Goal: Information Seeking & Learning: Learn about a topic

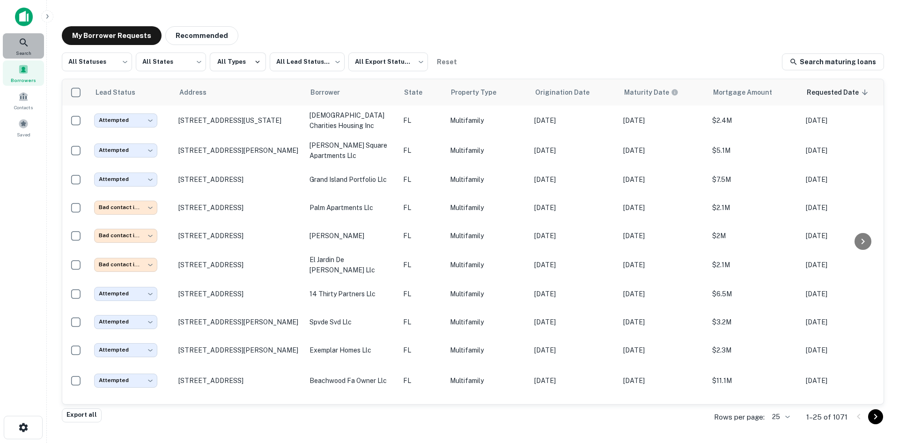
click at [15, 39] on div "Search" at bounding box center [23, 45] width 41 height 25
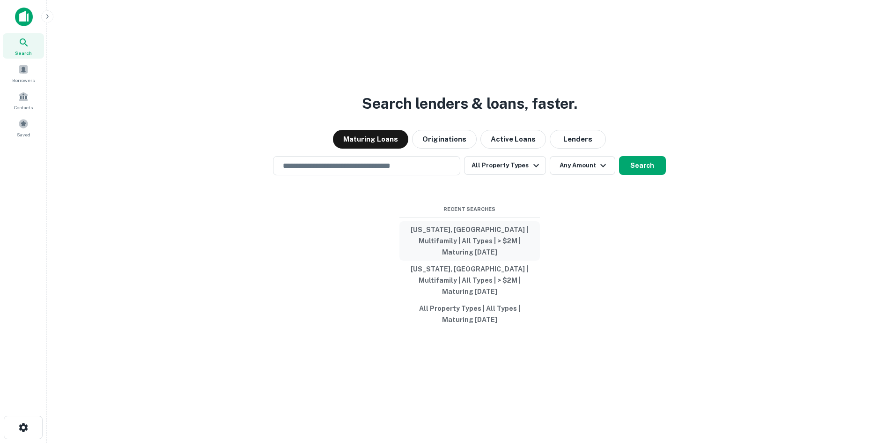
click at [506, 243] on button "Florida, USA | Multifamily | All Types | > $2M | Maturing In 1 Year" at bounding box center [470, 240] width 141 height 39
type input "**********"
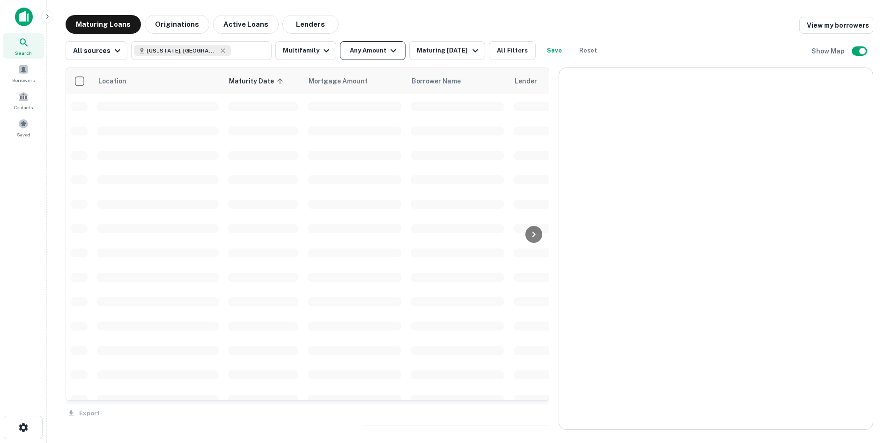
click at [387, 43] on button "Any Amount" at bounding box center [373, 50] width 66 height 19
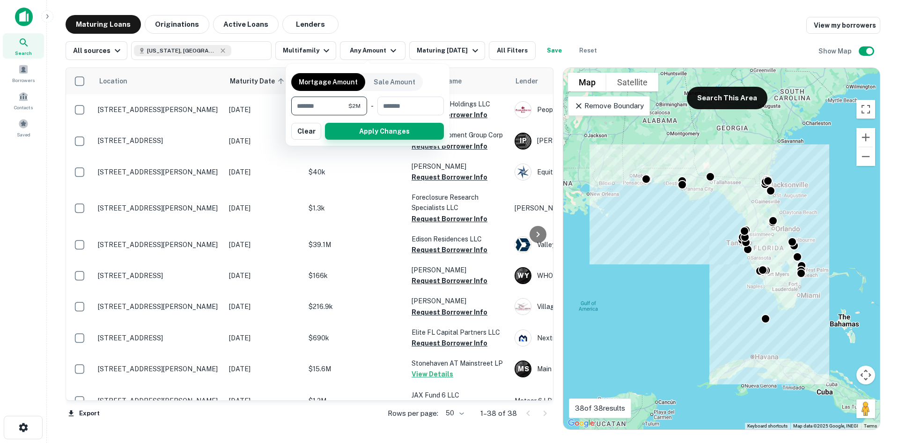
type input "*******"
click at [387, 127] on button "Apply Changes" at bounding box center [384, 131] width 119 height 17
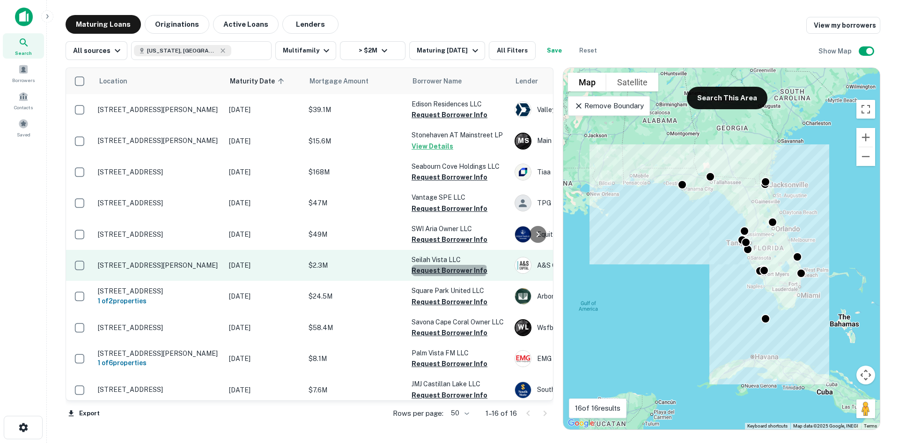
click at [448, 267] on button "Request Borrower Info" at bounding box center [450, 270] width 76 height 11
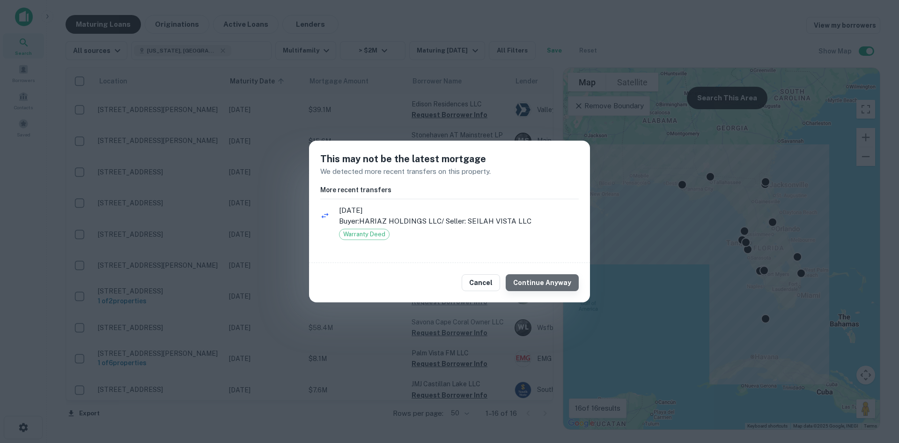
click at [554, 280] on button "Continue Anyway" at bounding box center [542, 282] width 73 height 17
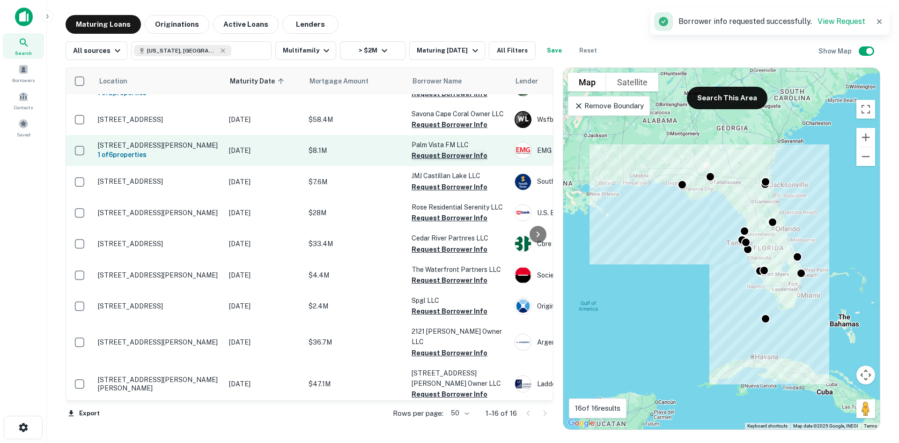
scroll to position [209, 0]
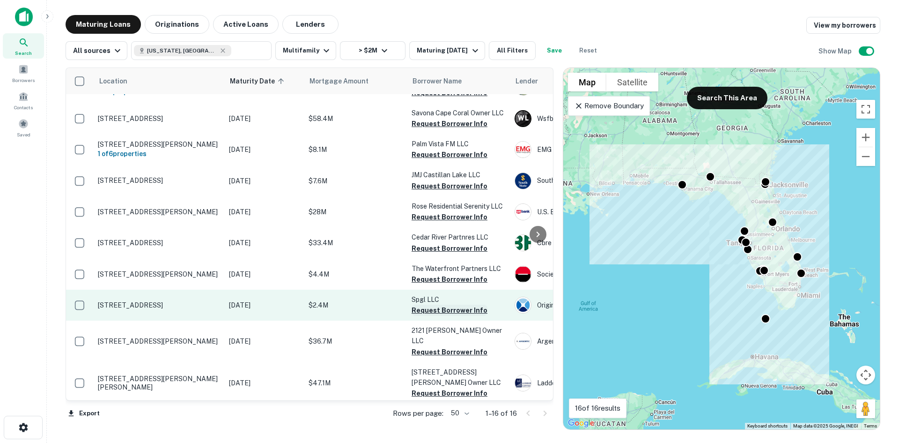
click at [464, 308] on button "Request Borrower Info" at bounding box center [450, 309] width 76 height 11
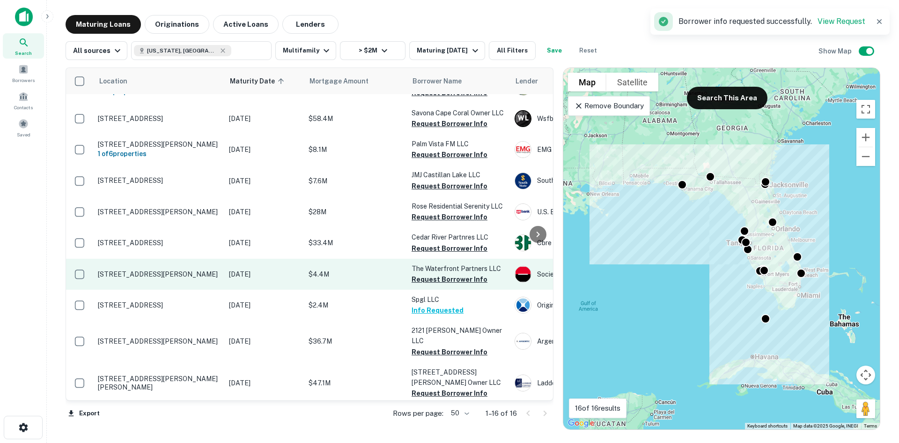
scroll to position [162, 0]
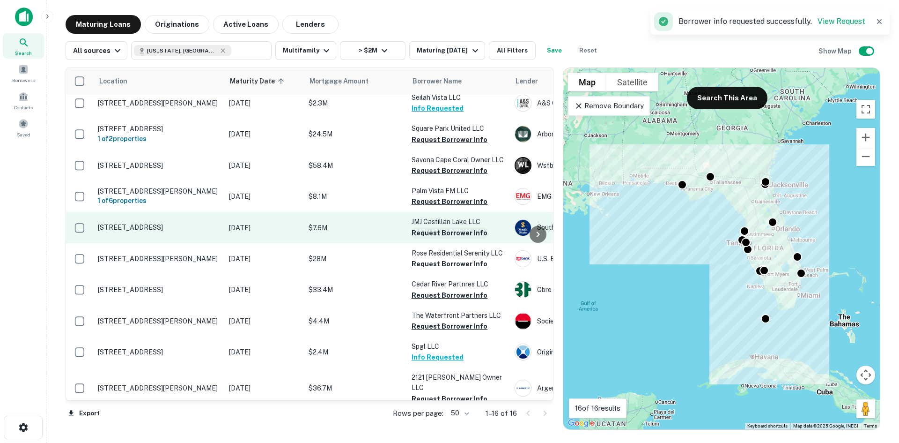
click at [465, 235] on button "Request Borrower Info" at bounding box center [450, 232] width 76 height 11
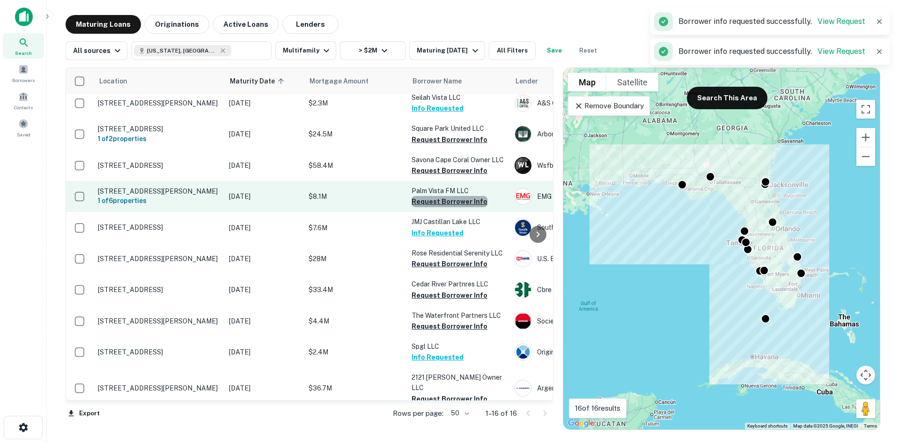
click at [471, 204] on button "Request Borrower Info" at bounding box center [450, 201] width 76 height 11
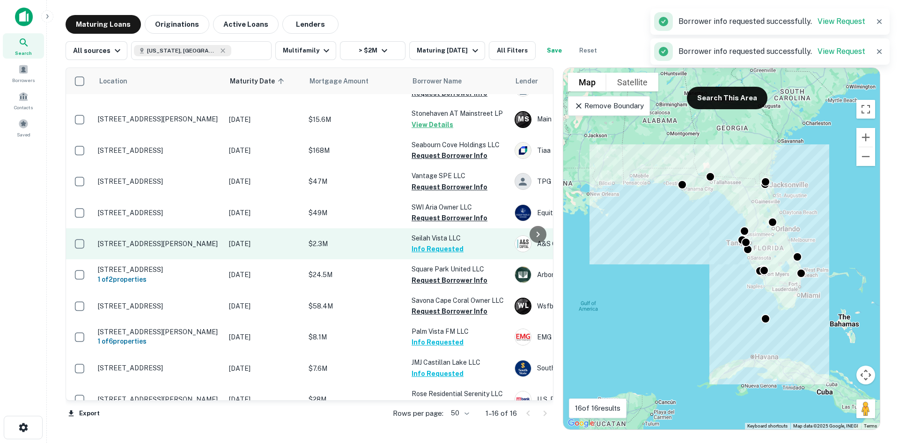
scroll to position [0, 0]
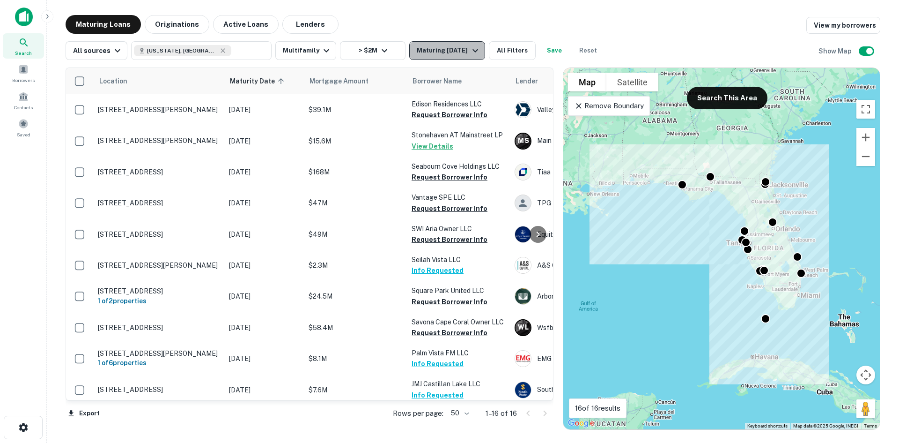
click at [430, 50] on div "Maturing [DATE]" at bounding box center [449, 50] width 64 height 11
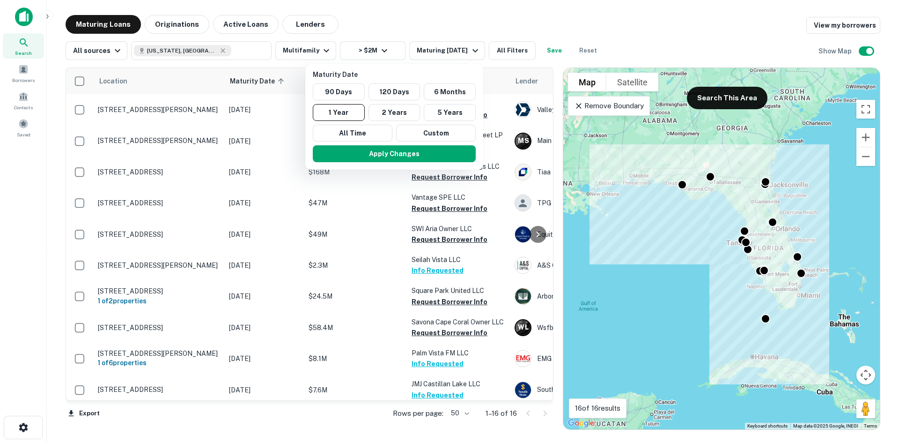
click at [457, 28] on div at bounding box center [449, 221] width 899 height 443
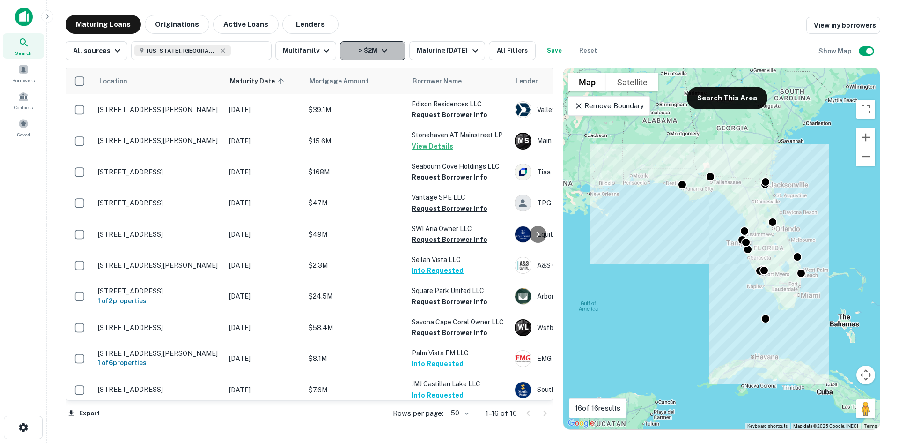
click at [366, 58] on button "> $2M" at bounding box center [373, 50] width 66 height 19
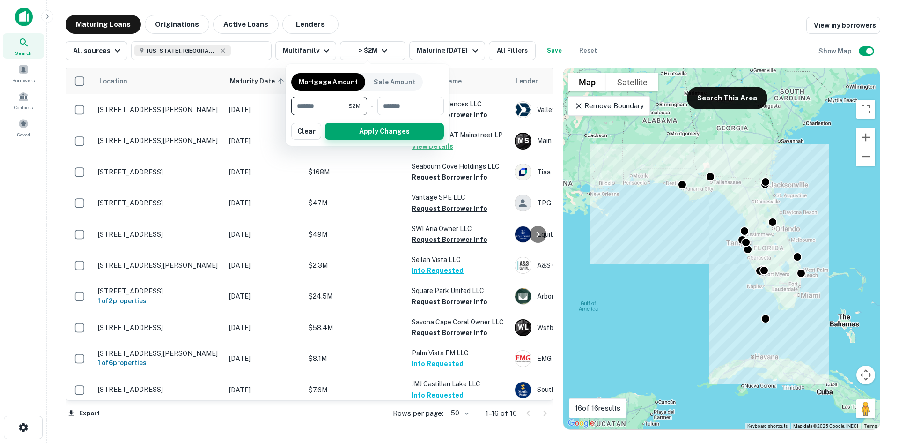
click at [395, 130] on button "Apply Changes" at bounding box center [384, 131] width 119 height 17
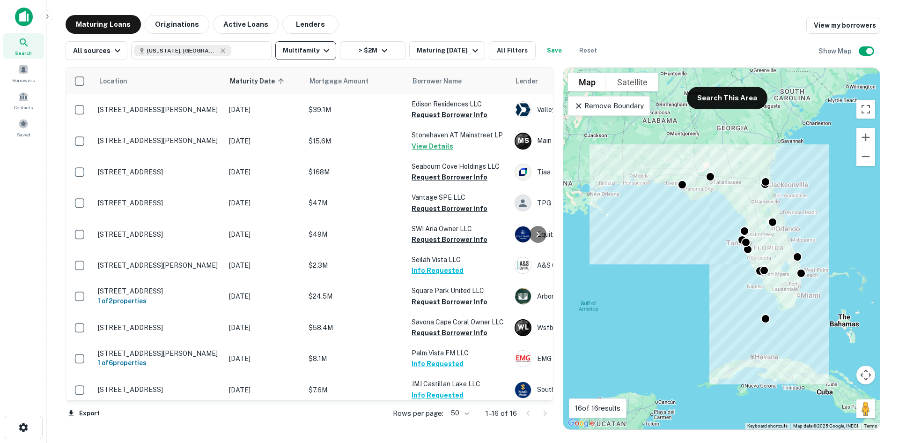
click at [321, 53] on icon "button" at bounding box center [326, 50] width 11 height 11
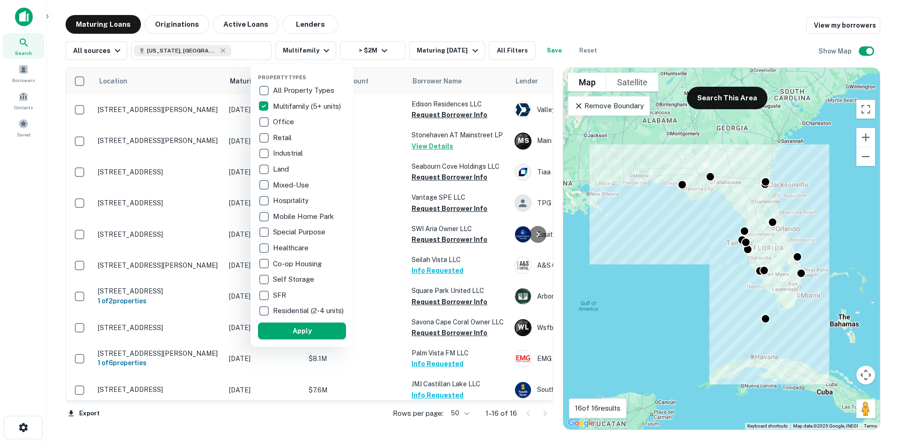
click at [312, 51] on div at bounding box center [449, 221] width 899 height 443
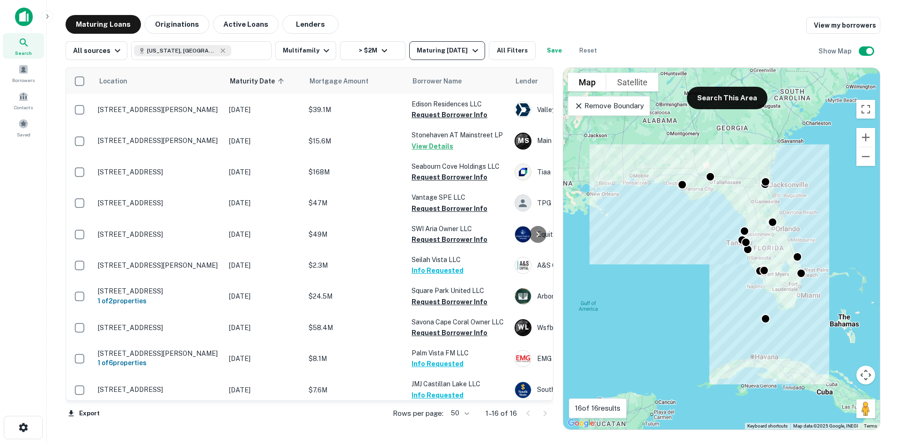
click at [460, 44] on button "Maturing [DATE]" at bounding box center [446, 50] width 75 height 19
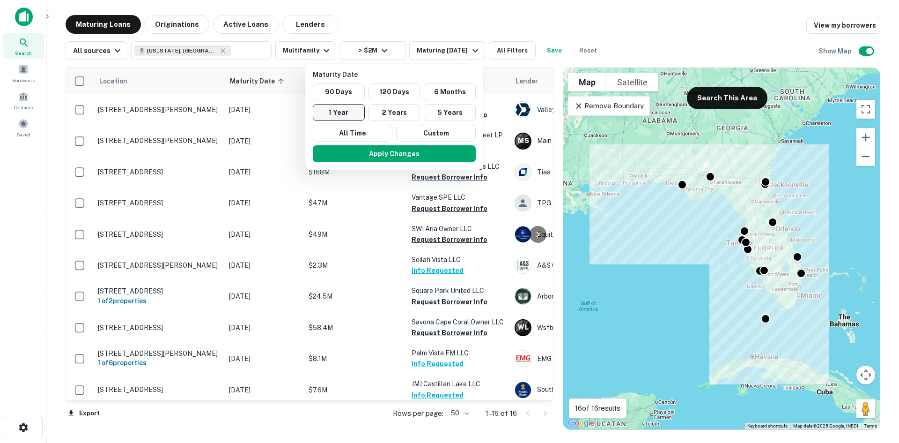
click at [351, 108] on button "1 Year" at bounding box center [339, 112] width 52 height 17
click at [360, 90] on button "90 Days" at bounding box center [339, 91] width 52 height 17
click at [356, 106] on button "1 Year" at bounding box center [345, 112] width 52 height 17
click at [427, 156] on button "Apply Changes" at bounding box center [394, 153] width 163 height 17
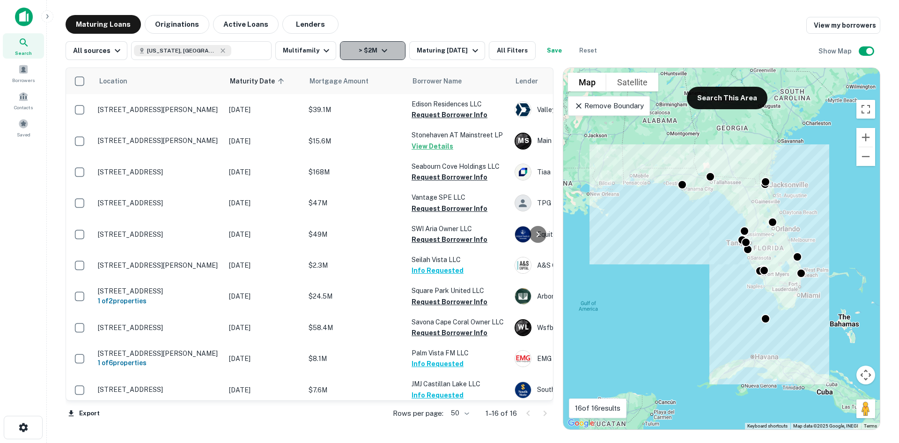
click at [383, 42] on button "> $2M" at bounding box center [373, 50] width 66 height 19
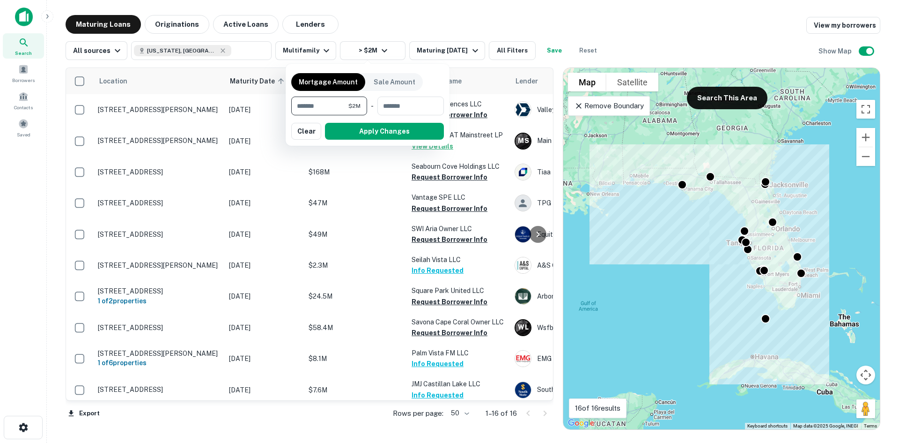
type input "******"
type input "*******"
click at [400, 136] on button "Apply Changes" at bounding box center [384, 131] width 119 height 17
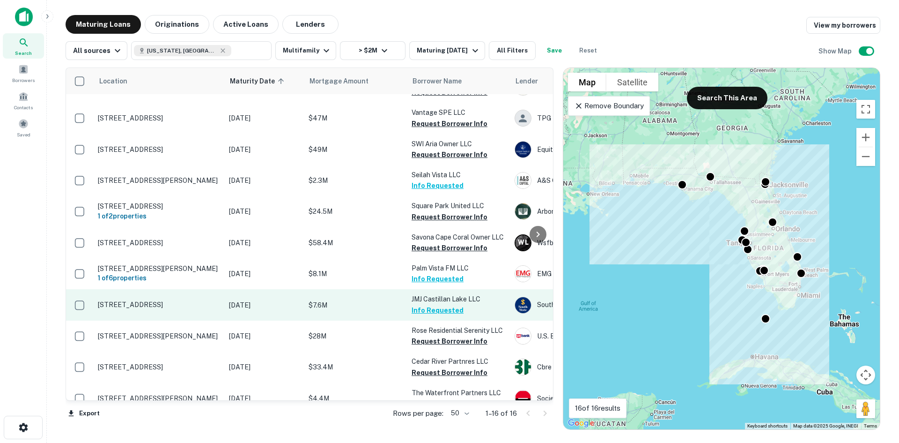
scroll to position [209, 0]
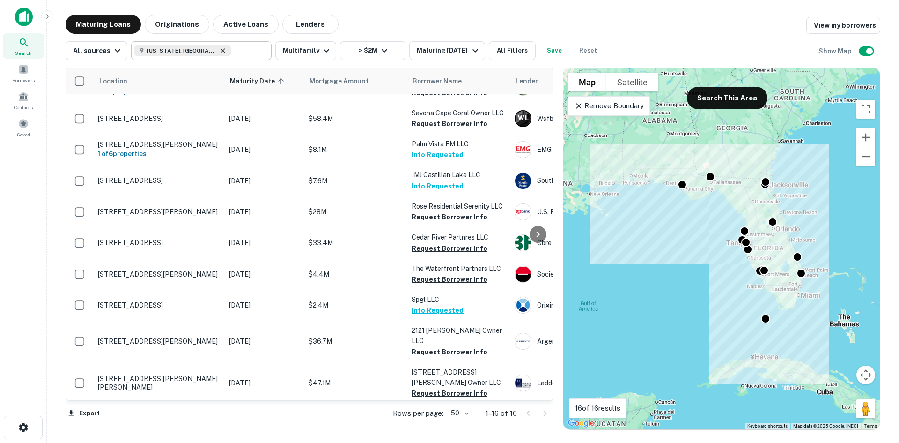
click at [219, 48] on icon at bounding box center [222, 50] width 7 height 7
type input "**********"
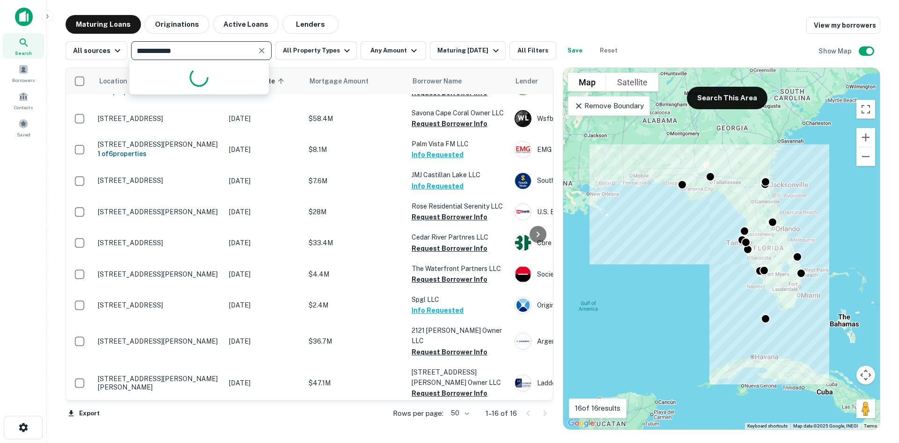
click at [186, 52] on input "**********" at bounding box center [193, 50] width 119 height 13
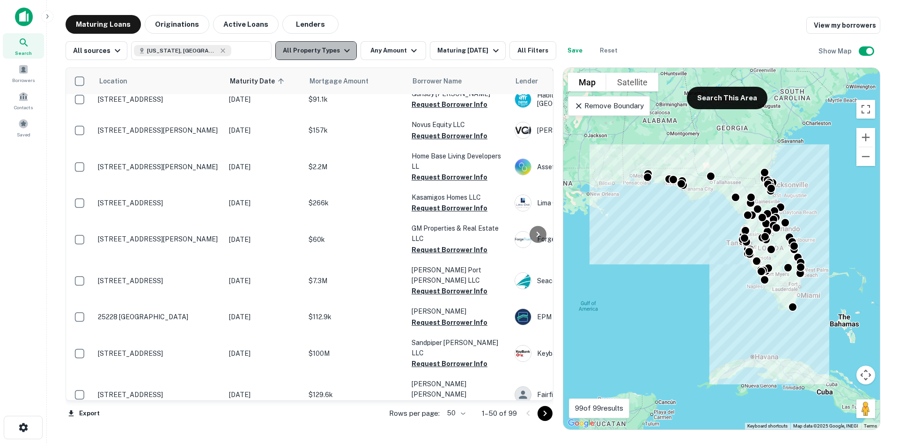
click at [321, 44] on button "All Property Types" at bounding box center [316, 50] width 82 height 19
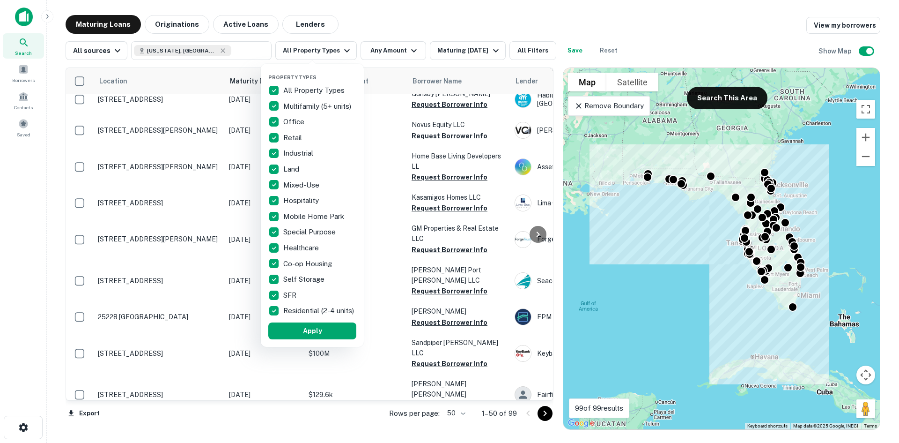
click at [291, 85] on p "All Property Types" at bounding box center [314, 90] width 63 height 11
click at [300, 106] on p "Multifamily (5+ units)" at bounding box center [318, 106] width 70 height 11
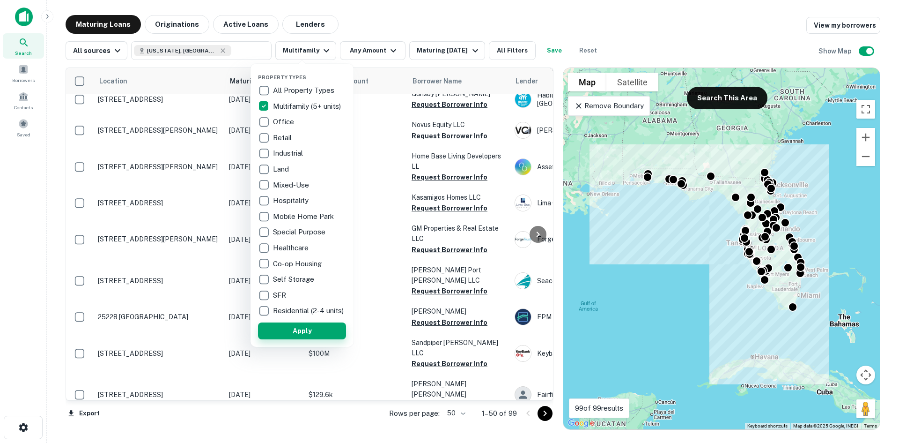
click at [319, 335] on button "Apply" at bounding box center [302, 330] width 88 height 17
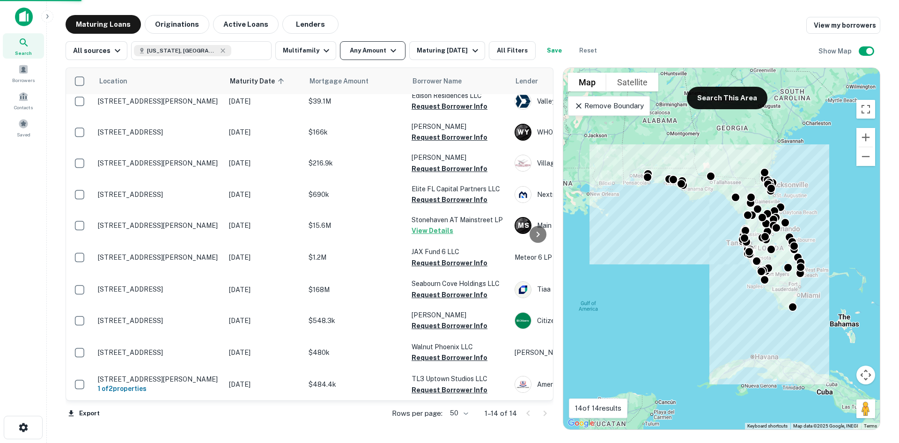
scroll to position [156, 0]
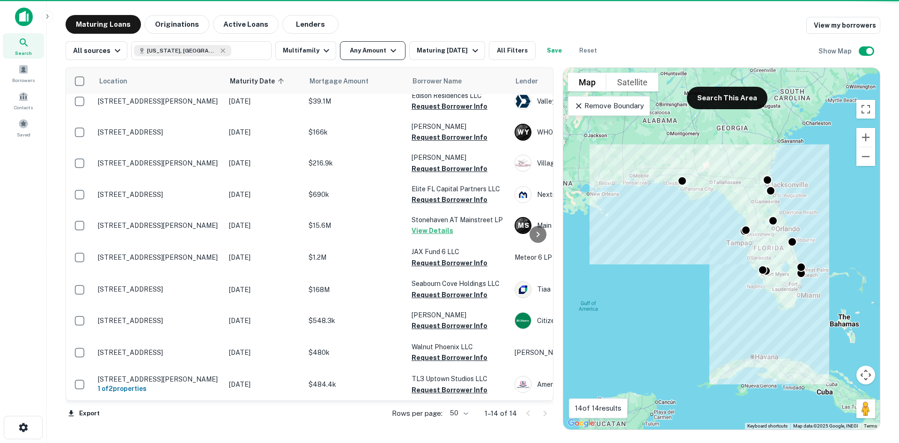
click at [383, 44] on button "Any Amount" at bounding box center [373, 50] width 66 height 19
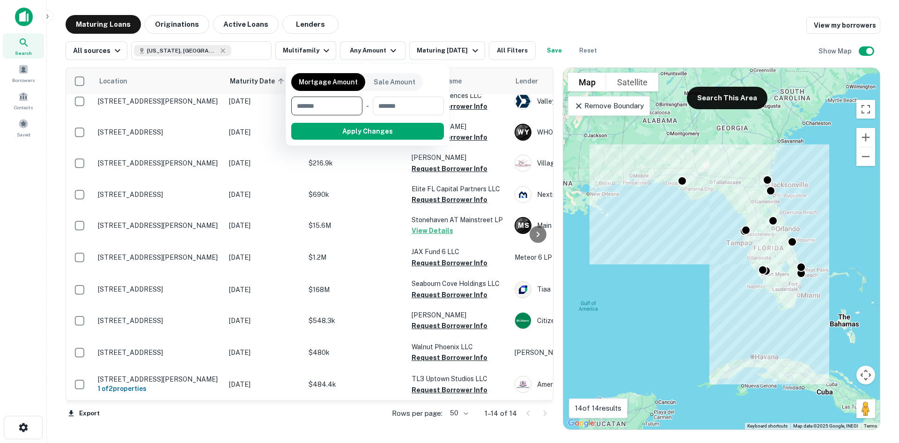
click at [539, 15] on div at bounding box center [449, 221] width 899 height 443
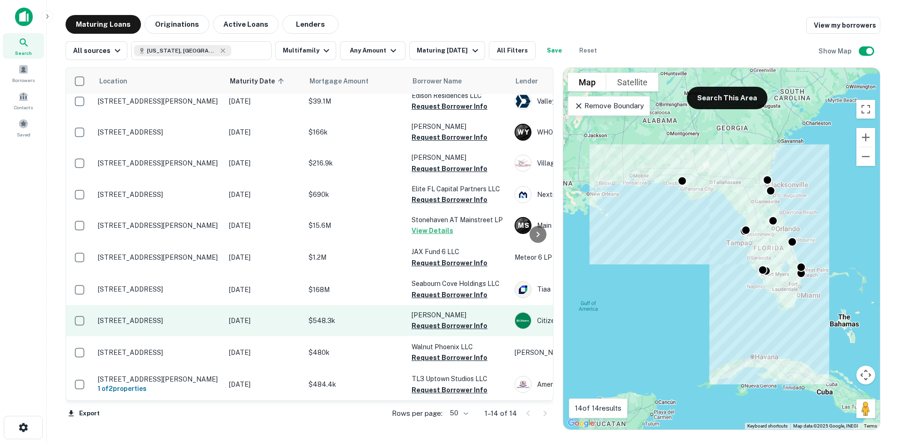
scroll to position [0, 0]
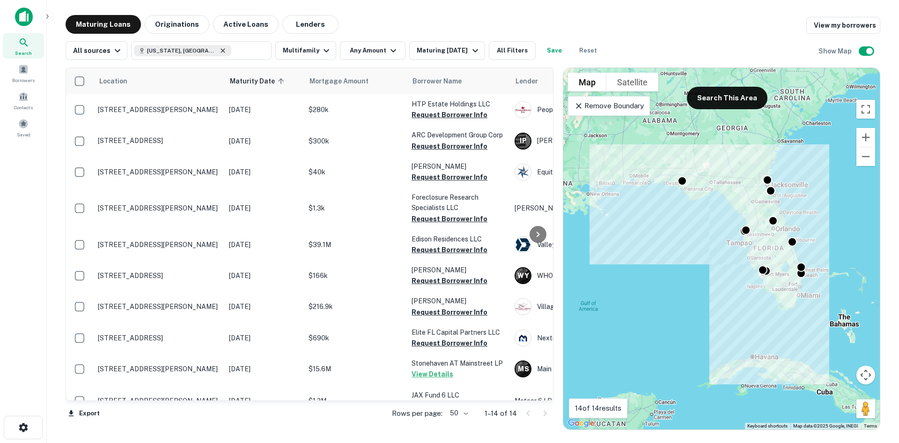
click at [221, 51] on icon at bounding box center [223, 50] width 4 height 4
type input "**********"
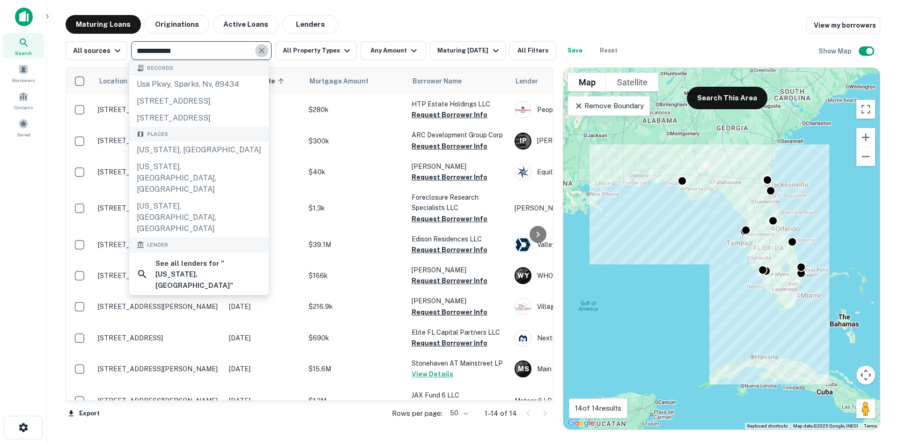
click at [261, 53] on icon "Clear" at bounding box center [262, 51] width 6 height 6
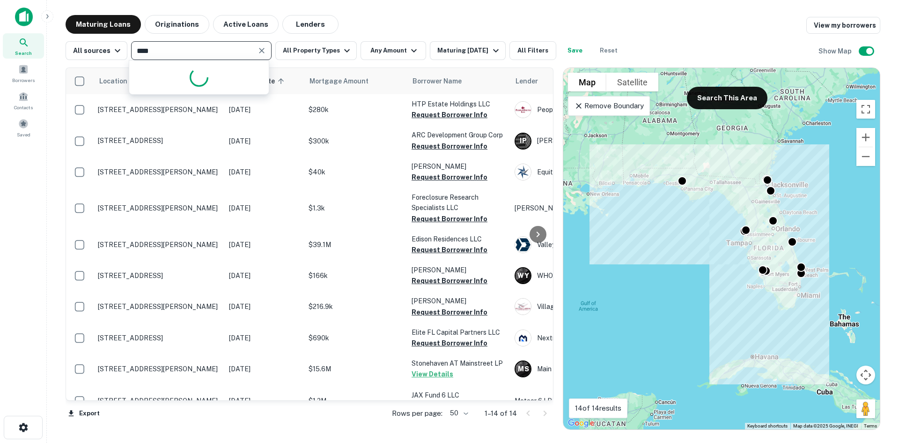
type input "*****"
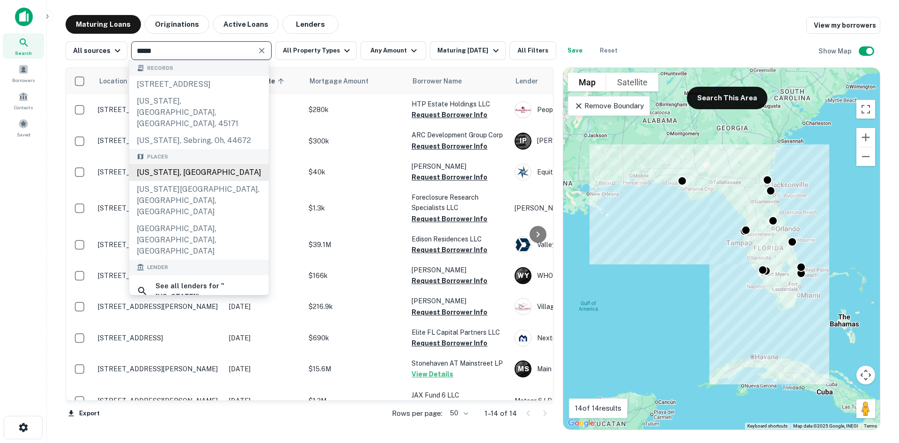
click at [209, 164] on div "[US_STATE], [GEOGRAPHIC_DATA]" at bounding box center [199, 172] width 140 height 17
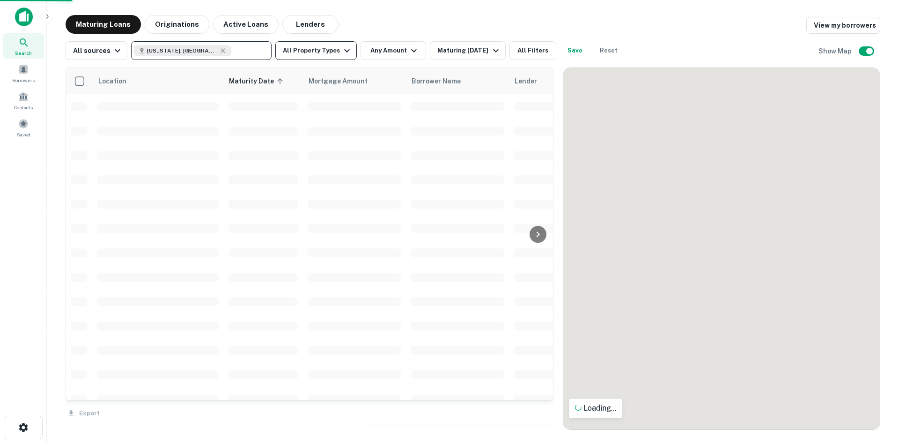
click at [326, 50] on button "All Property Types" at bounding box center [316, 50] width 82 height 19
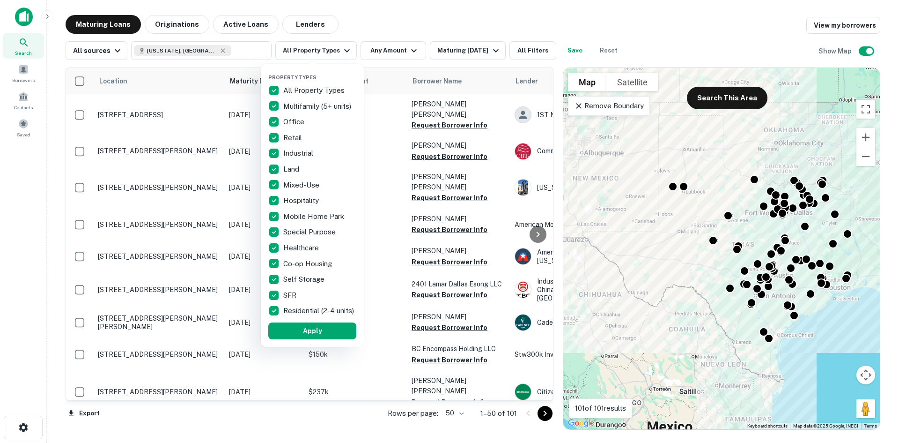
click at [289, 93] on p "All Property Types" at bounding box center [314, 90] width 63 height 11
click at [299, 197] on p "Hospitality" at bounding box center [301, 200] width 37 height 11
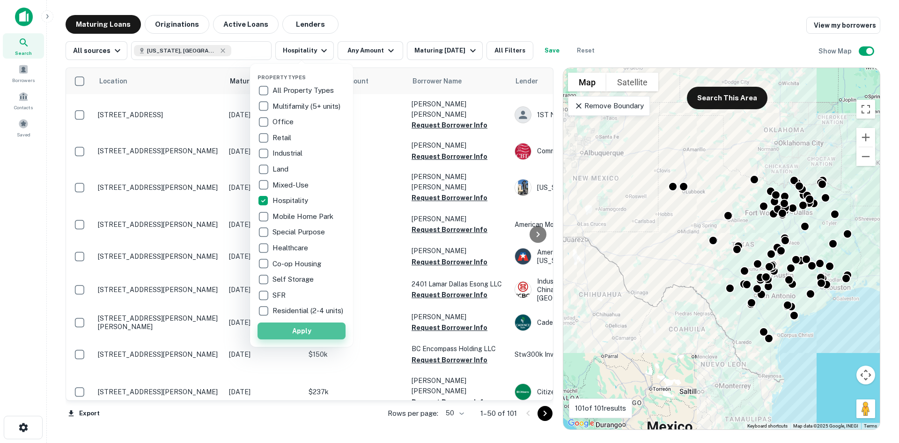
click at [319, 337] on button "Apply" at bounding box center [302, 330] width 88 height 17
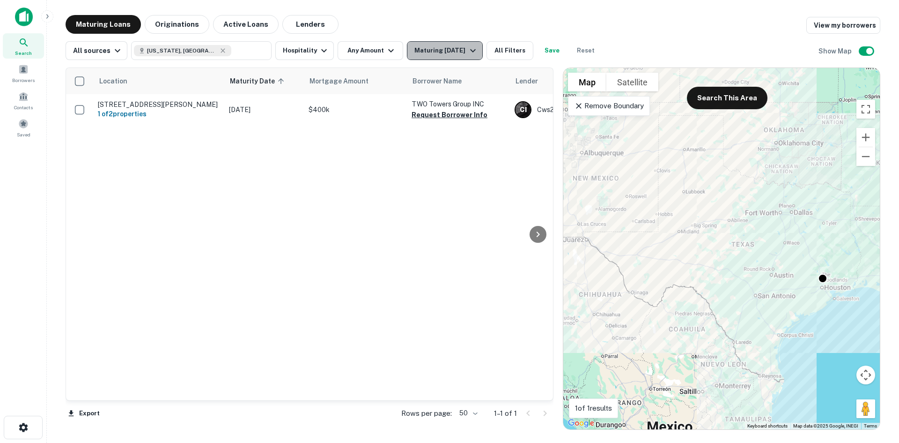
click at [477, 44] on button "Maturing In 6 Months" at bounding box center [444, 50] width 75 height 19
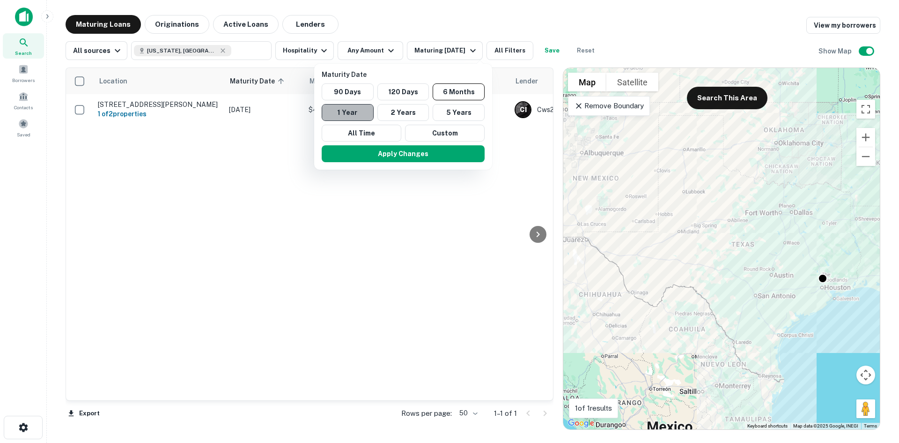
click at [349, 109] on button "1 Year" at bounding box center [348, 112] width 52 height 17
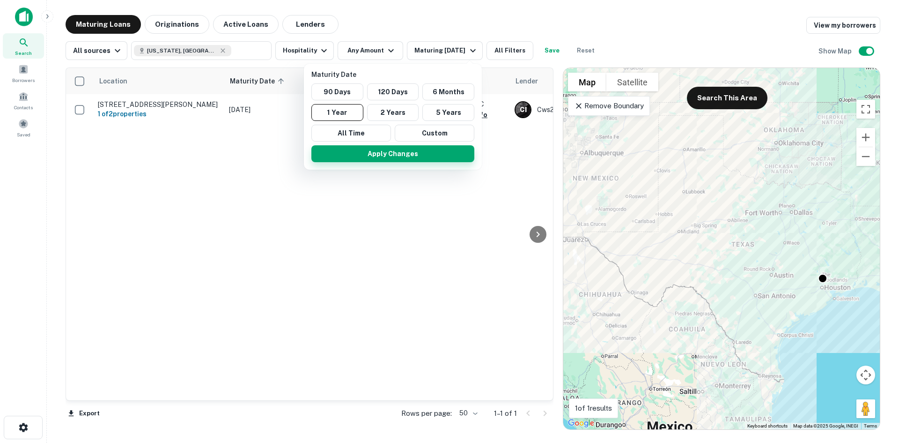
click at [435, 153] on button "Apply Changes" at bounding box center [392, 153] width 163 height 17
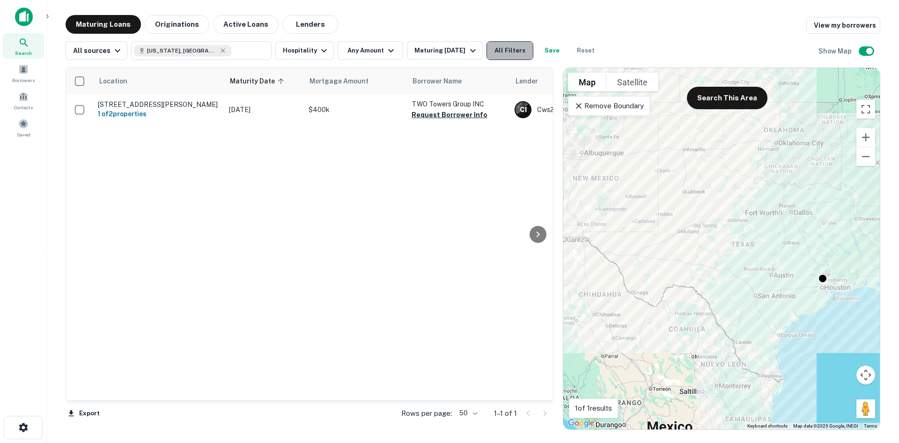
click at [495, 49] on button "All Filters" at bounding box center [510, 50] width 47 height 19
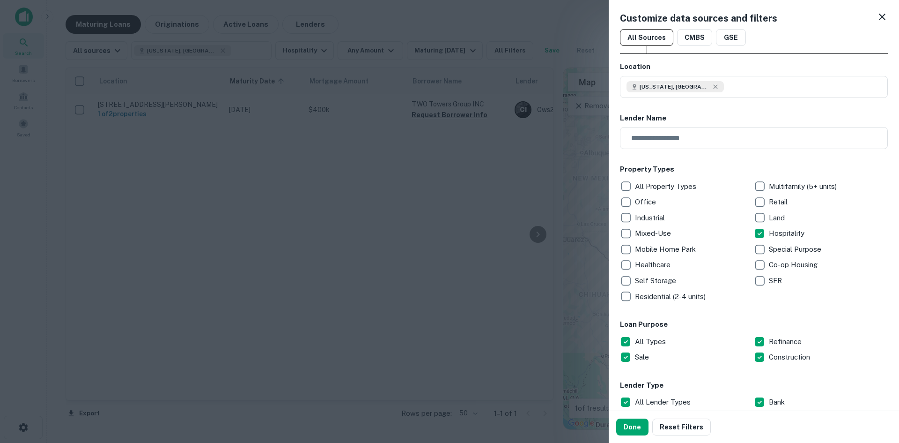
click at [344, 206] on div at bounding box center [449, 221] width 899 height 443
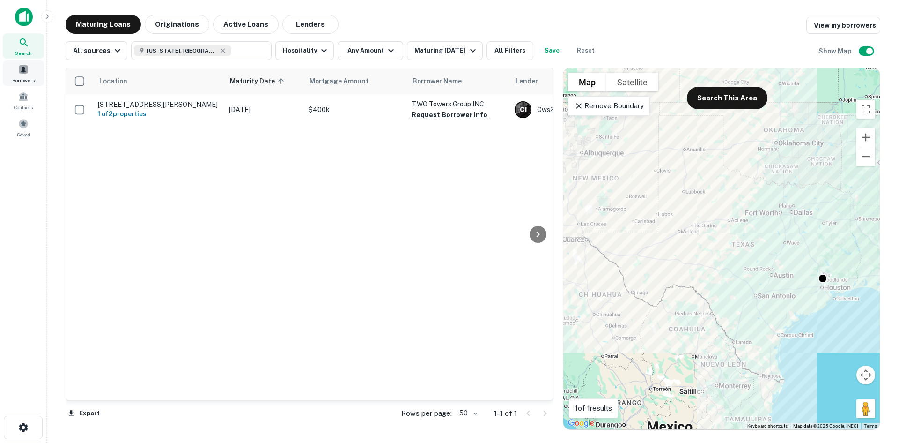
click at [30, 74] on div "Borrowers" at bounding box center [23, 72] width 41 height 25
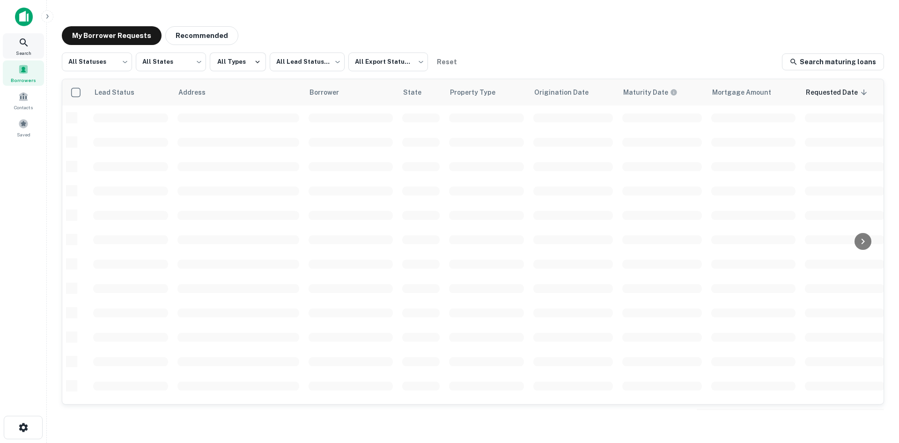
click at [29, 41] on icon at bounding box center [23, 42] width 11 height 11
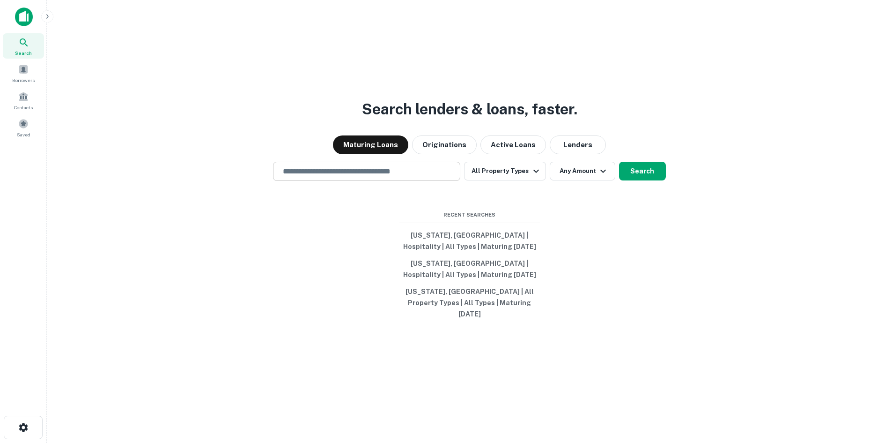
click at [402, 175] on input "text" at bounding box center [366, 171] width 179 height 11
click at [299, 209] on div at bounding box center [366, 204] width 187 height 47
click at [313, 172] on input "text" at bounding box center [366, 171] width 179 height 11
type input "**********"
click at [485, 180] on button "All Property Types" at bounding box center [505, 171] width 82 height 19
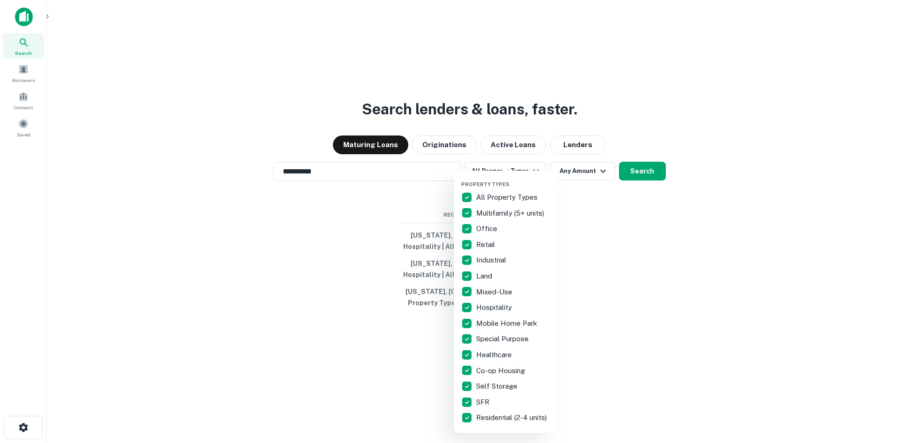
click at [496, 204] on div "All Property Types" at bounding box center [505, 197] width 88 height 16
click at [503, 303] on p "Hospitality" at bounding box center [494, 307] width 37 height 11
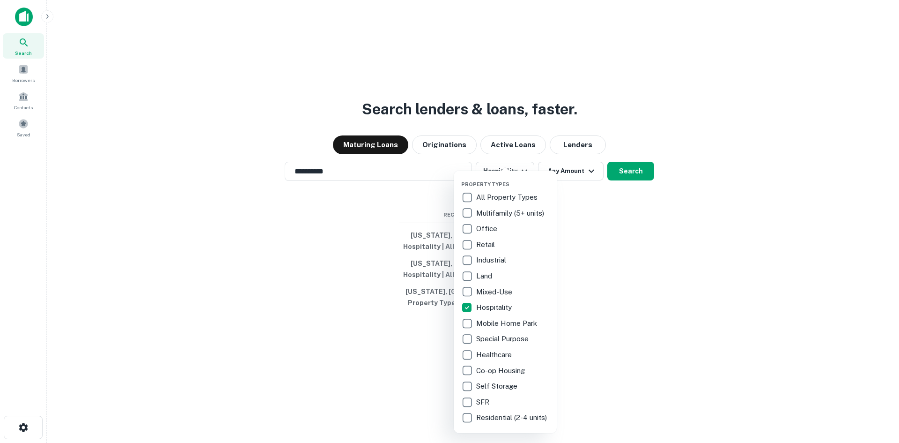
click at [711, 232] on div at bounding box center [449, 221] width 899 height 443
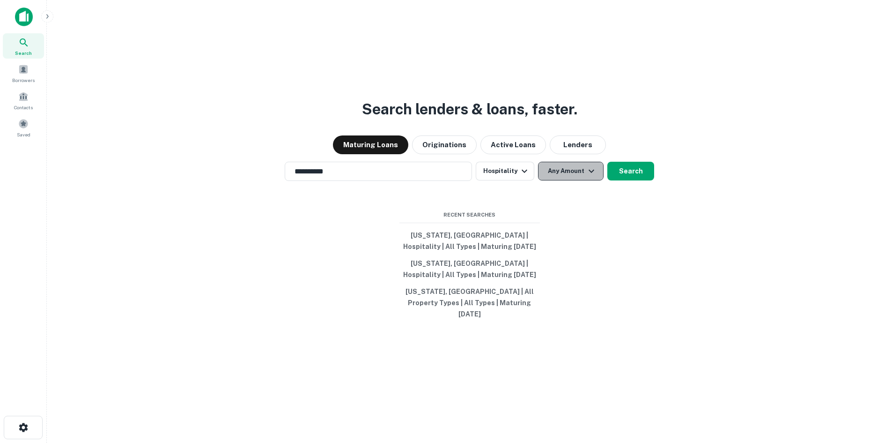
click at [552, 177] on button "Any Amount" at bounding box center [571, 171] width 66 height 19
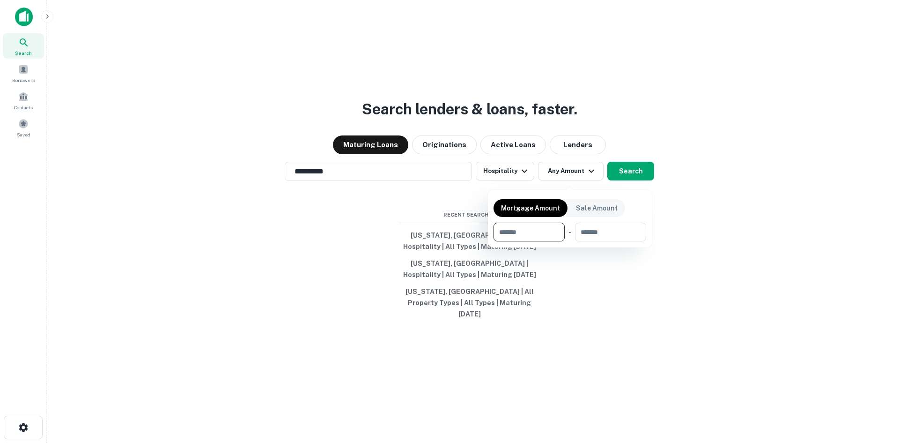
click at [710, 191] on div at bounding box center [449, 221] width 899 height 443
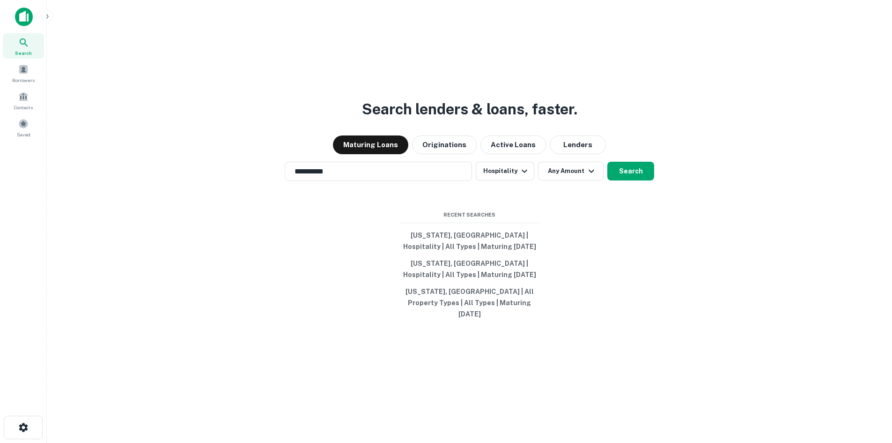
click at [633, 172] on button "Search" at bounding box center [631, 171] width 47 height 19
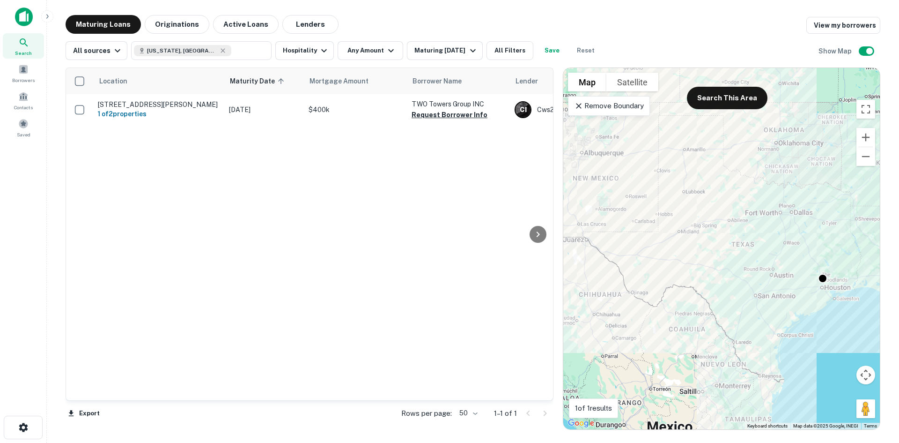
click at [583, 50] on button "Reset" at bounding box center [586, 50] width 30 height 19
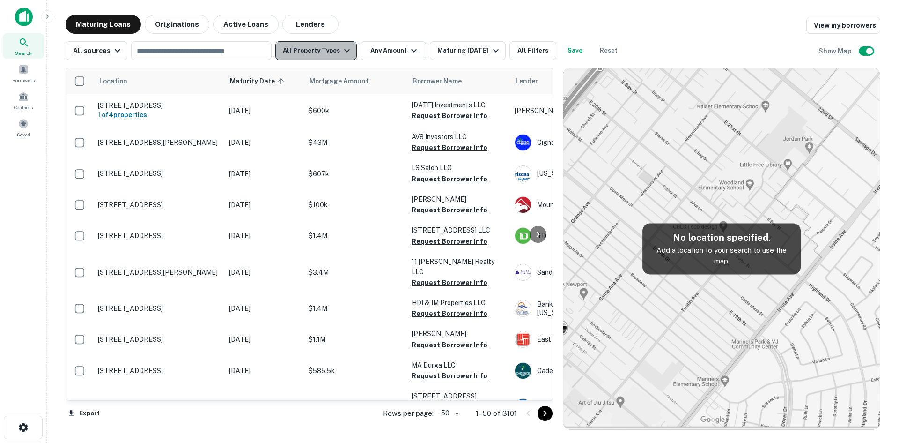
click at [326, 57] on button "All Property Types" at bounding box center [316, 50] width 82 height 19
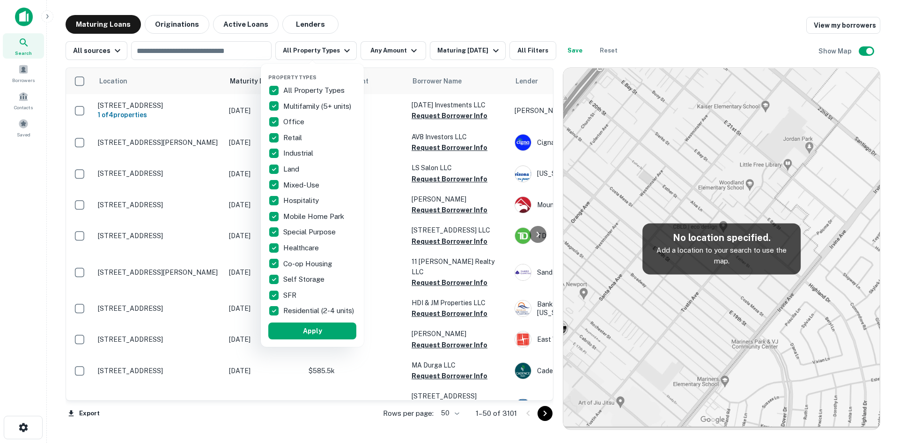
click at [493, 57] on div at bounding box center [449, 221] width 899 height 443
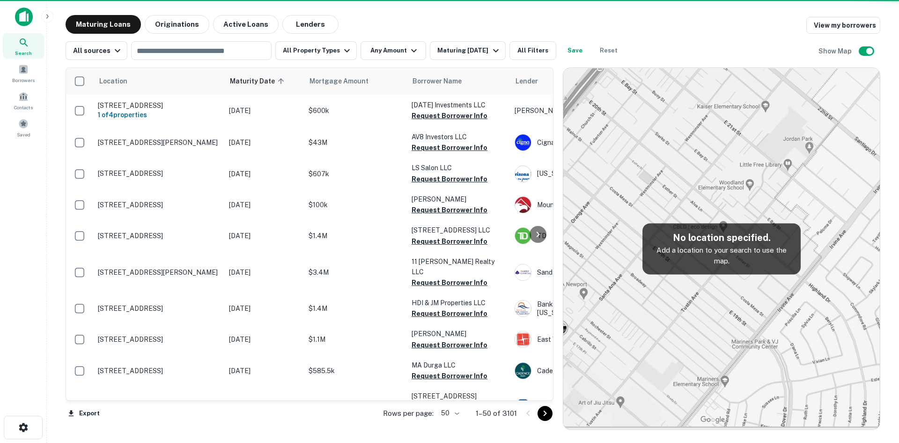
click at [476, 49] on div "Maturing [DATE]" at bounding box center [469, 50] width 64 height 11
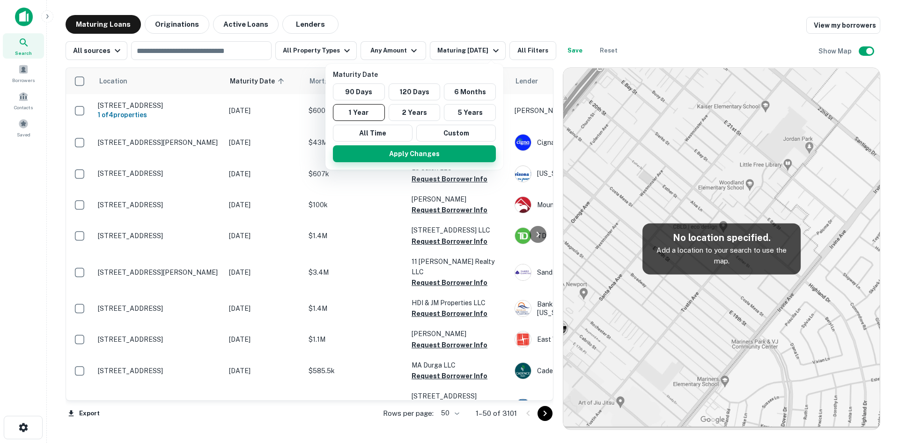
click at [399, 148] on button "Apply Changes" at bounding box center [414, 153] width 163 height 17
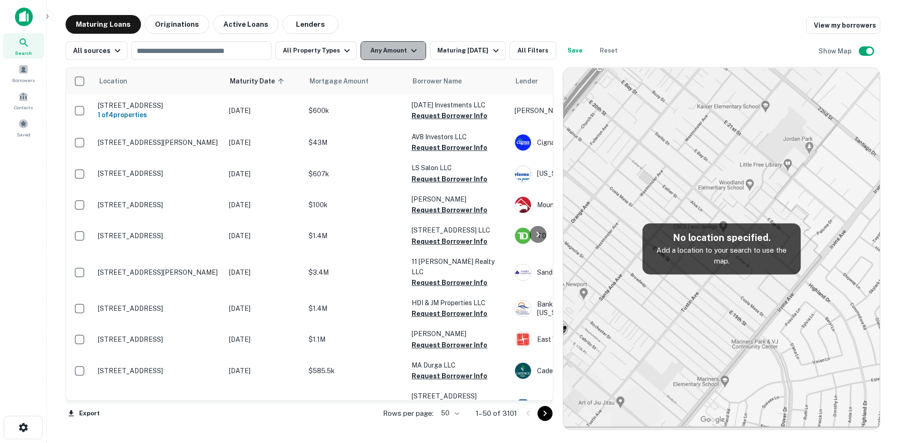
click at [401, 43] on button "Any Amount" at bounding box center [394, 50] width 66 height 19
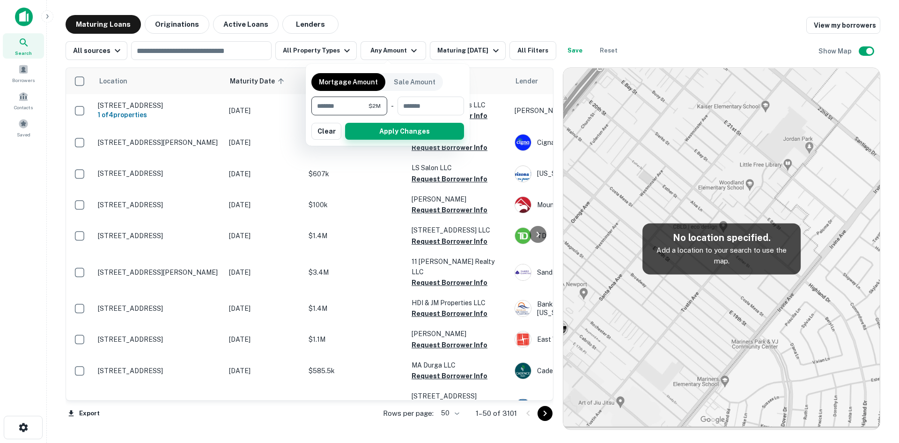
type input "*******"
click at [448, 125] on button "Apply Changes" at bounding box center [404, 131] width 119 height 17
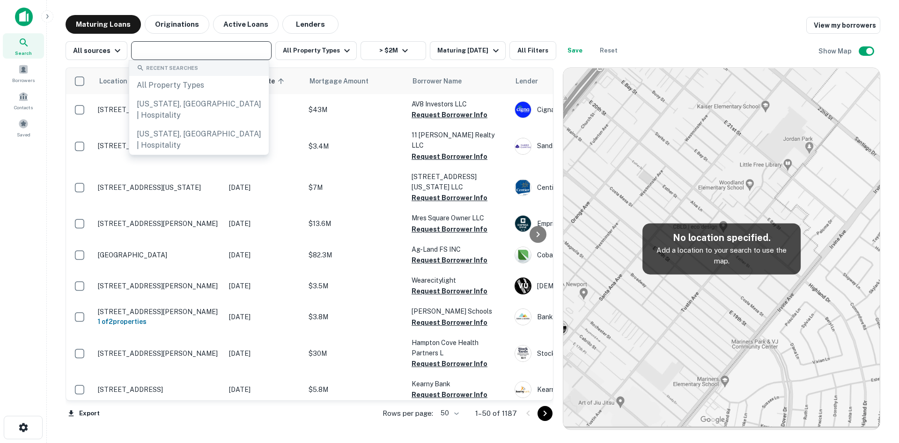
click at [234, 46] on input "text" at bounding box center [200, 50] width 133 height 13
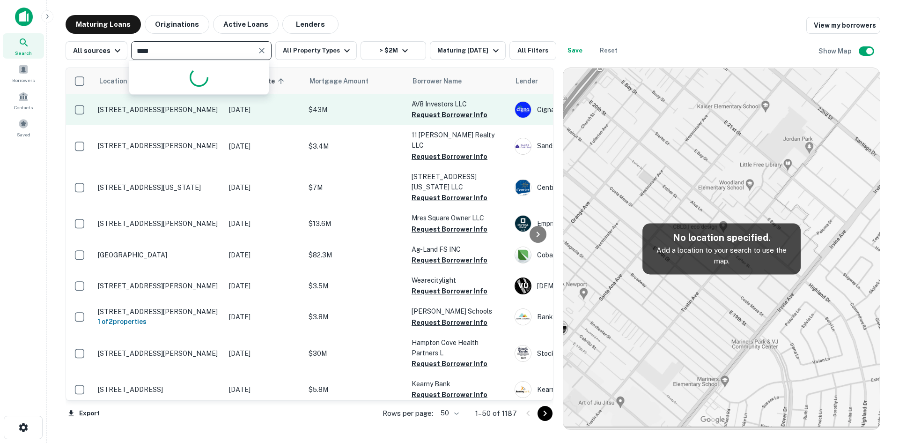
type input "*****"
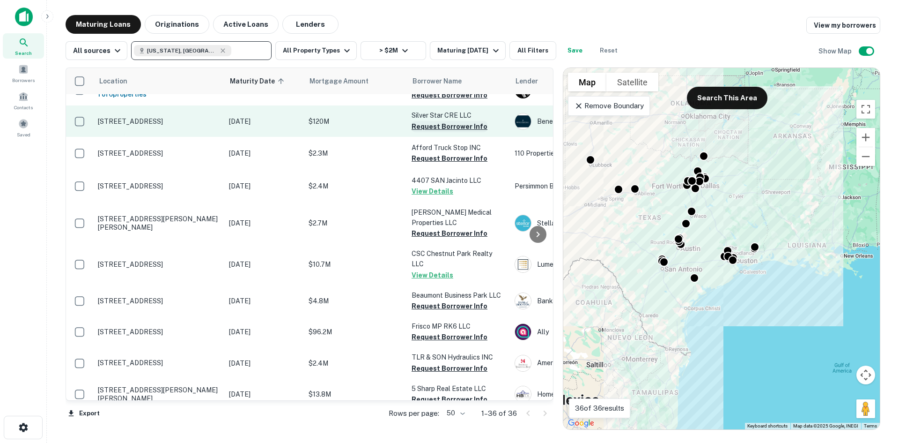
scroll to position [944, 0]
